Goal: Information Seeking & Learning: Learn about a topic

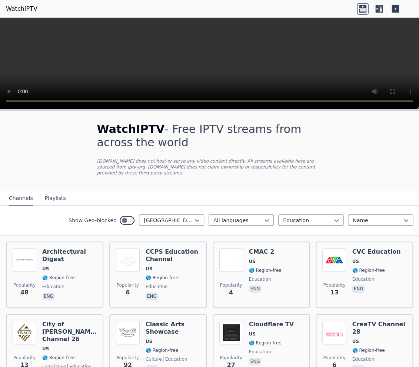
scroll to position [383, 0]
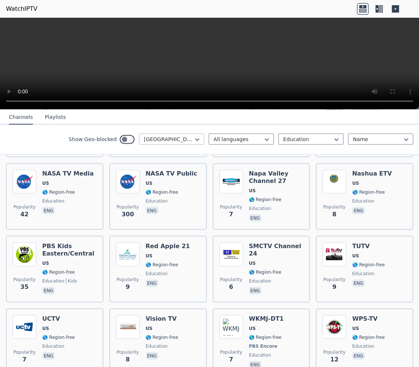
click at [188, 137] on div at bounding box center [169, 138] width 50 height 7
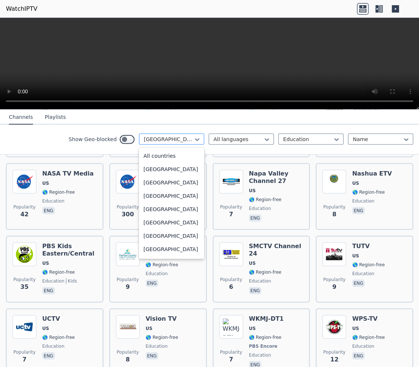
scroll to position [2527, 0]
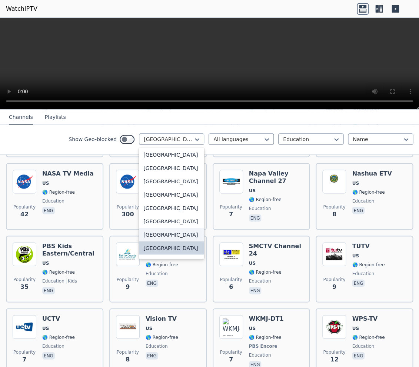
click at [174, 235] on div "[GEOGRAPHIC_DATA]" at bounding box center [171, 234] width 65 height 13
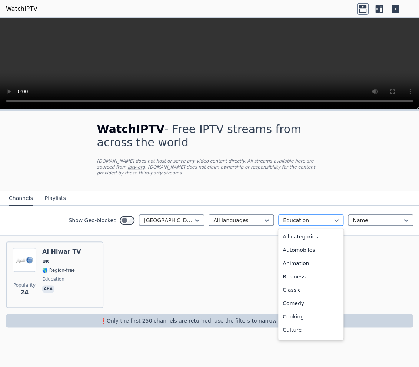
click at [297, 217] on div at bounding box center [308, 220] width 50 height 7
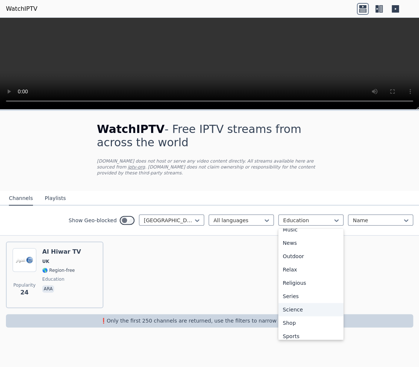
scroll to position [204, 0]
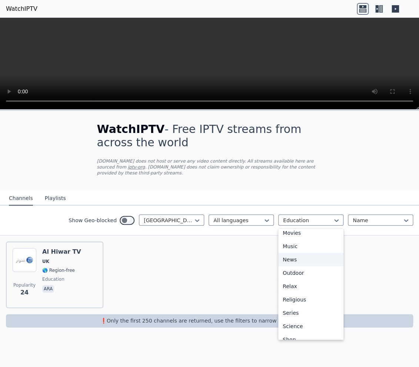
click at [294, 253] on div "News" at bounding box center [310, 259] width 65 height 13
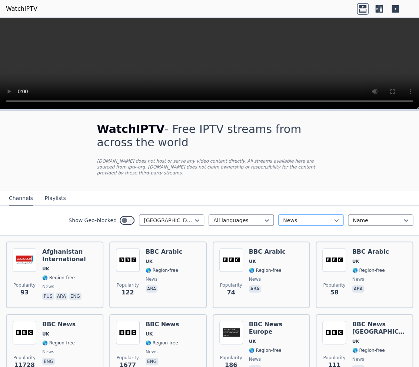
click at [313, 217] on div at bounding box center [308, 220] width 50 height 7
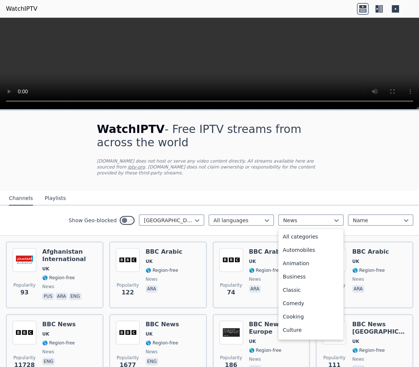
scroll to position [135, 0]
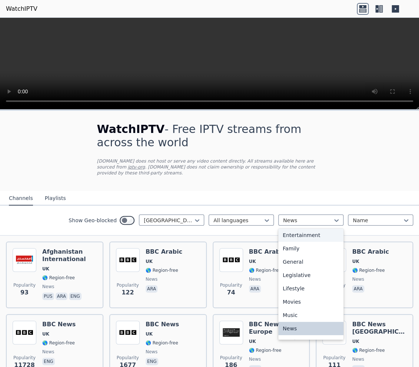
click at [311, 229] on div "Entertainment" at bounding box center [310, 234] width 65 height 13
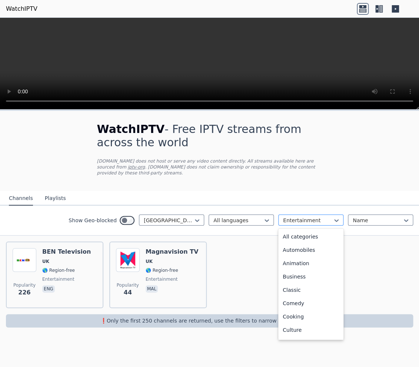
click at [309, 217] on div at bounding box center [308, 220] width 50 height 7
click at [318, 236] on div "All categories" at bounding box center [310, 236] width 65 height 13
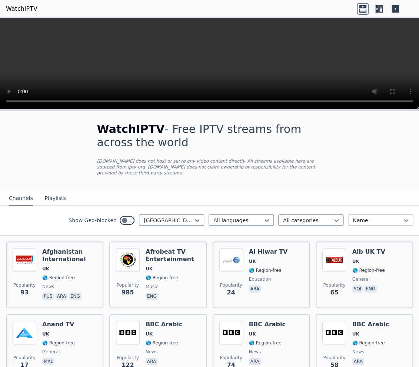
click at [366, 217] on div at bounding box center [377, 220] width 50 height 7
type input "*****"
click at [377, 217] on div at bounding box center [377, 220] width 50 height 7
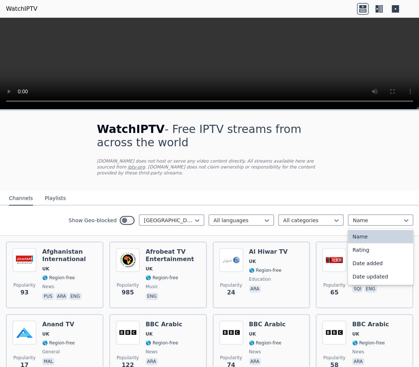
click at [363, 231] on div "Name" at bounding box center [380, 236] width 65 height 13
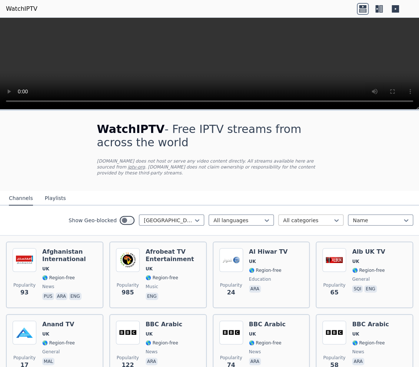
click at [309, 217] on div at bounding box center [308, 220] width 50 height 7
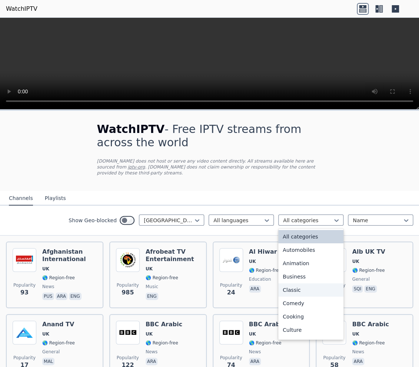
click at [299, 285] on div "Classic" at bounding box center [310, 289] width 65 height 13
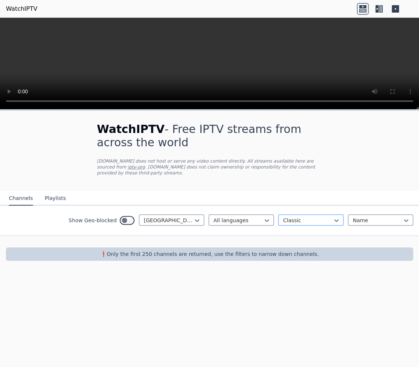
click at [313, 217] on div at bounding box center [308, 220] width 50 height 7
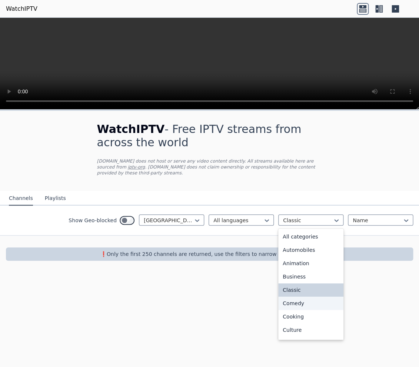
click at [305, 296] on div "Comedy" at bounding box center [310, 302] width 65 height 13
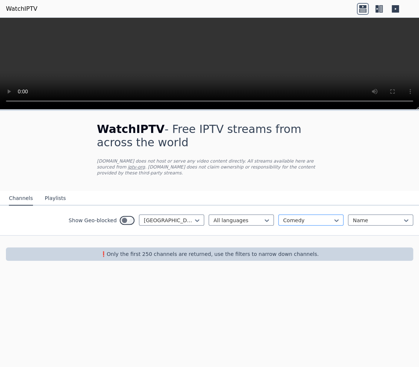
click at [310, 217] on div at bounding box center [308, 220] width 50 height 7
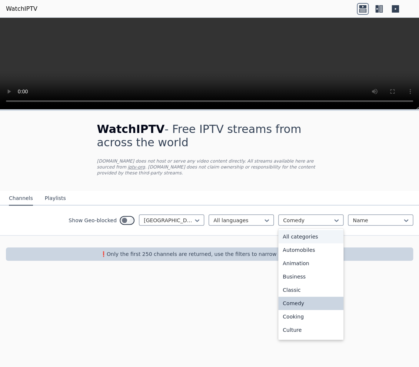
click at [321, 230] on div "All categories" at bounding box center [310, 236] width 65 height 13
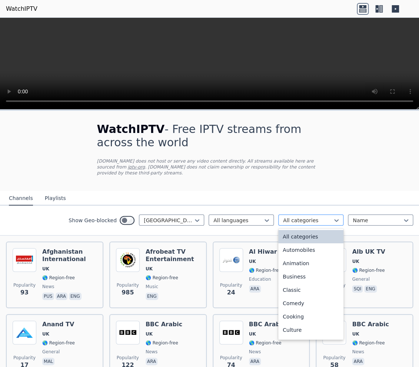
click at [295, 217] on div at bounding box center [308, 220] width 50 height 7
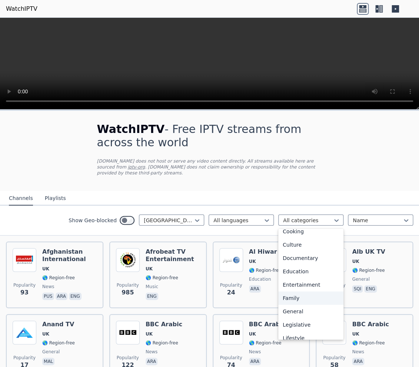
scroll to position [144, 0]
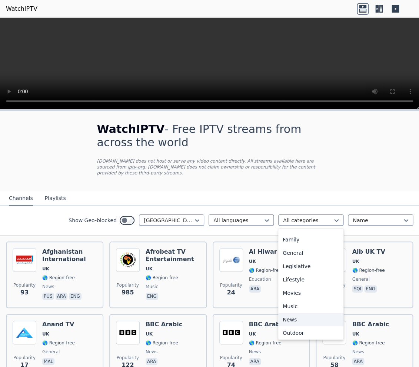
click at [300, 313] on div "News" at bounding box center [310, 319] width 65 height 13
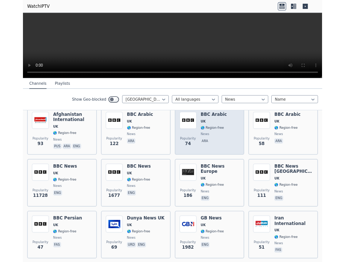
scroll to position [96, 0]
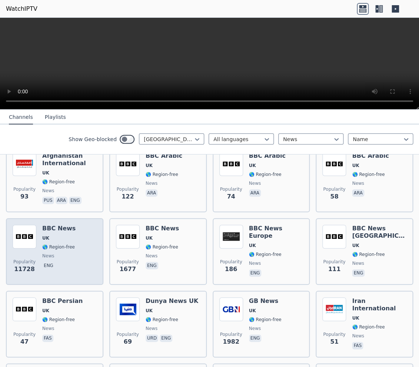
click at [79, 240] on div "Popularity 11728 BBC News UK 🌎 Region-free news eng" at bounding box center [55, 251] width 84 height 53
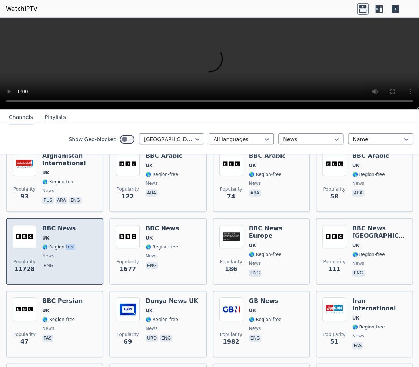
click at [79, 240] on div "Popularity 11728 BBC News UK 🌎 Region-free news eng" at bounding box center [55, 251] width 84 height 53
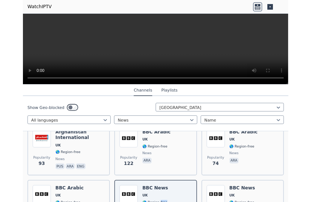
scroll to position [111, 0]
